Goal: Check status: Verify the current state of an ongoing process or item

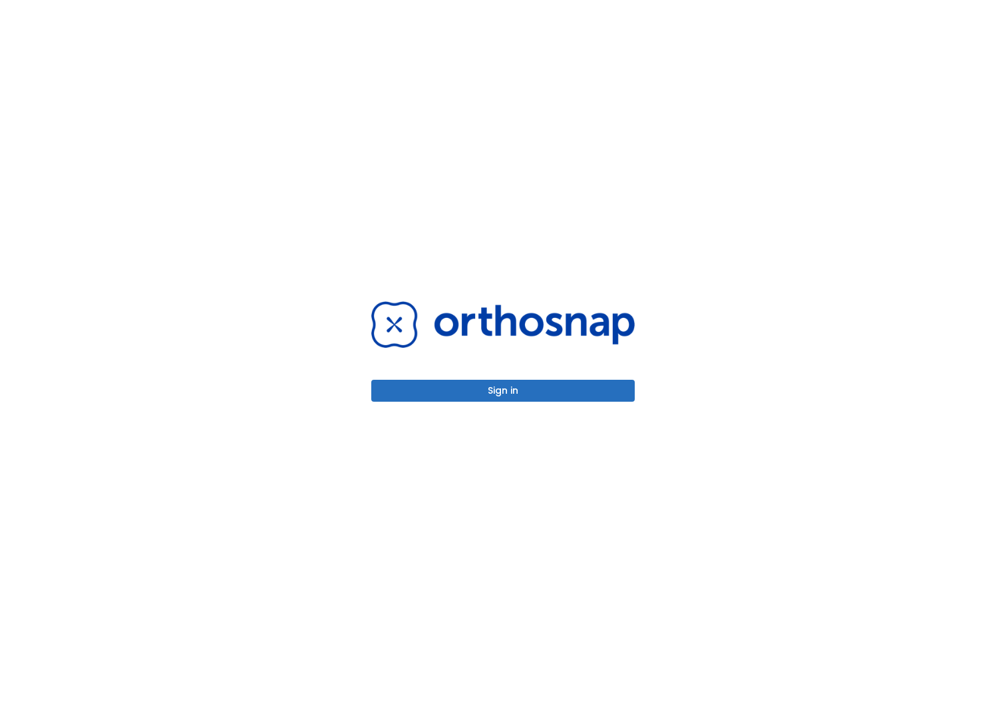
click at [516, 390] on button "Sign in" at bounding box center [502, 391] width 263 height 22
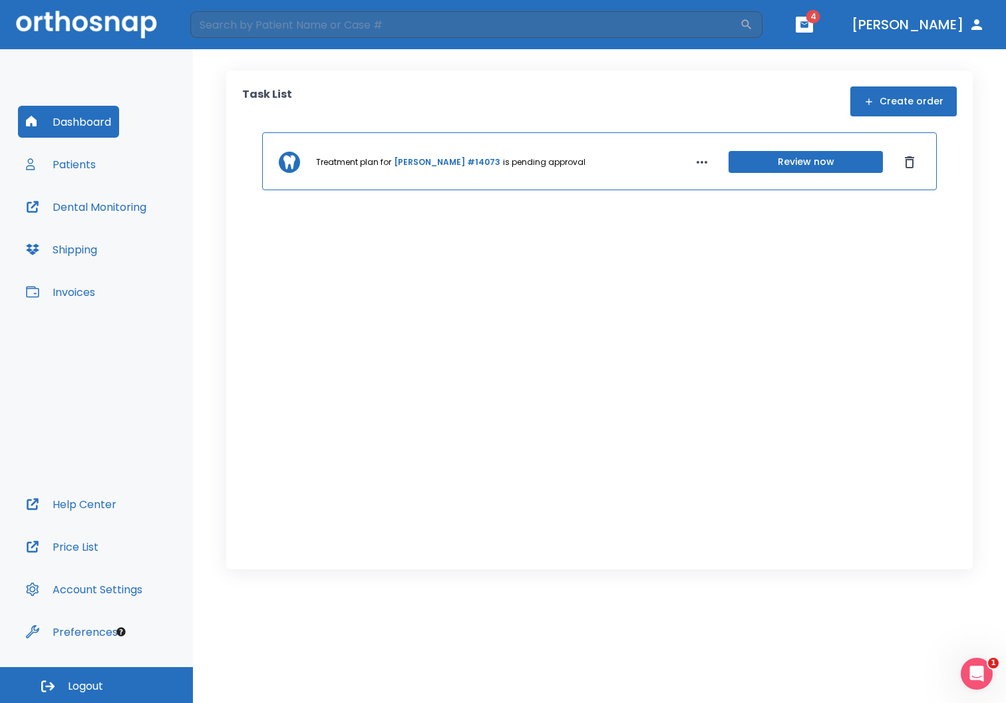
click at [792, 162] on button "Review now" at bounding box center [805, 162] width 154 height 22
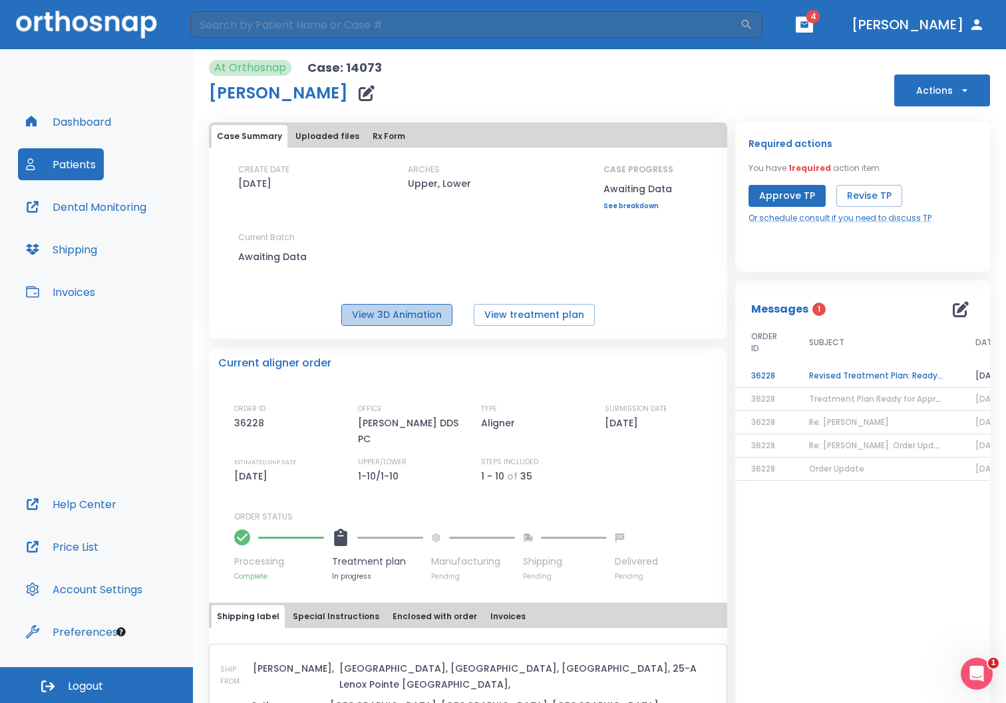
click at [420, 316] on button "View 3D Animation" at bounding box center [396, 315] width 111 height 22
click at [834, 374] on td "Revised Treatment Plan: Ready for Approval" at bounding box center [876, 376] width 166 height 23
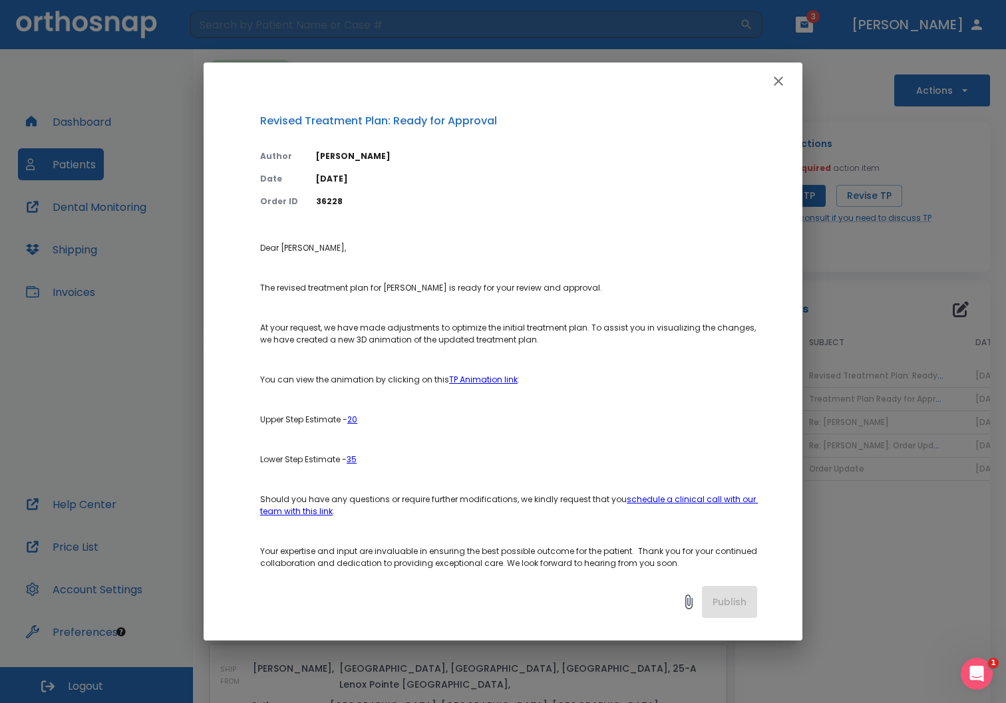
click at [780, 84] on icon "button" at bounding box center [778, 81] width 9 height 9
